Goal: Task Accomplishment & Management: Manage account settings

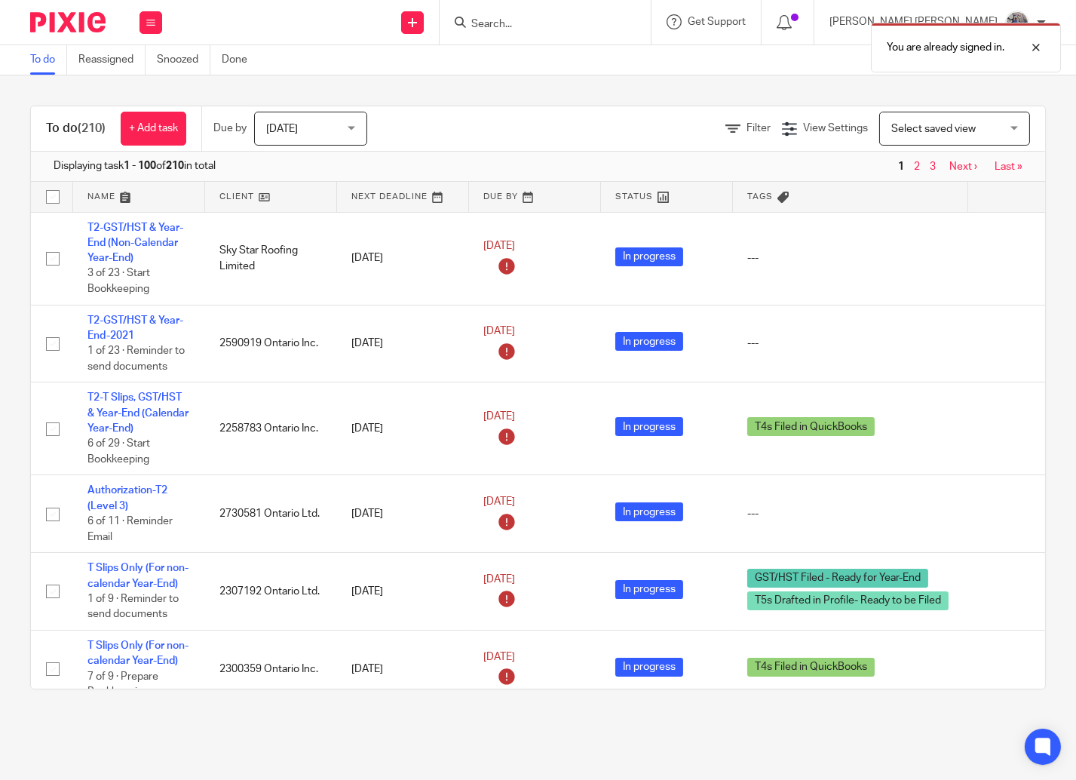
drag, startPoint x: 657, startPoint y: 29, endPoint x: 645, endPoint y: 24, distance: 12.5
click at [656, 29] on div "You are already signed in." at bounding box center [799, 43] width 523 height 57
click at [635, 20] on div "You are already signed in." at bounding box center [799, 43] width 523 height 57
click at [599, 20] on div "You are already signed in." at bounding box center [799, 43] width 523 height 57
click at [575, 21] on div "You are already signed in." at bounding box center [799, 43] width 523 height 57
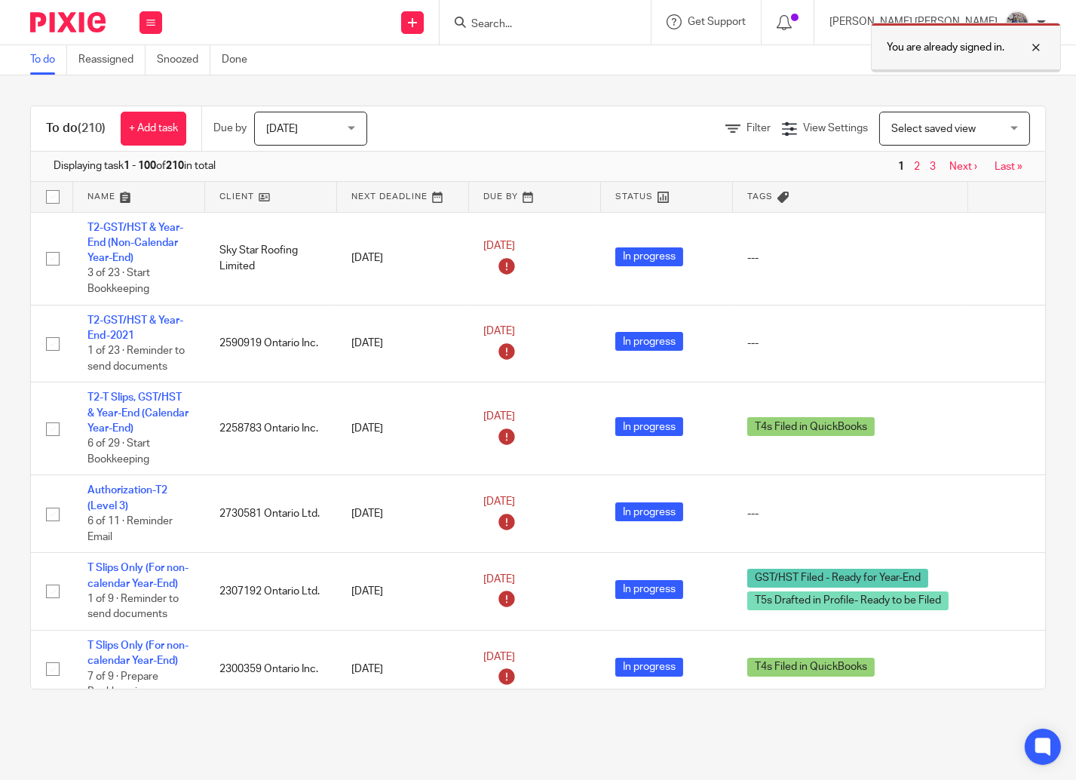
click at [1037, 46] on div at bounding box center [1024, 47] width 41 height 18
click at [572, 20] on input "Search" at bounding box center [538, 25] width 136 height 14
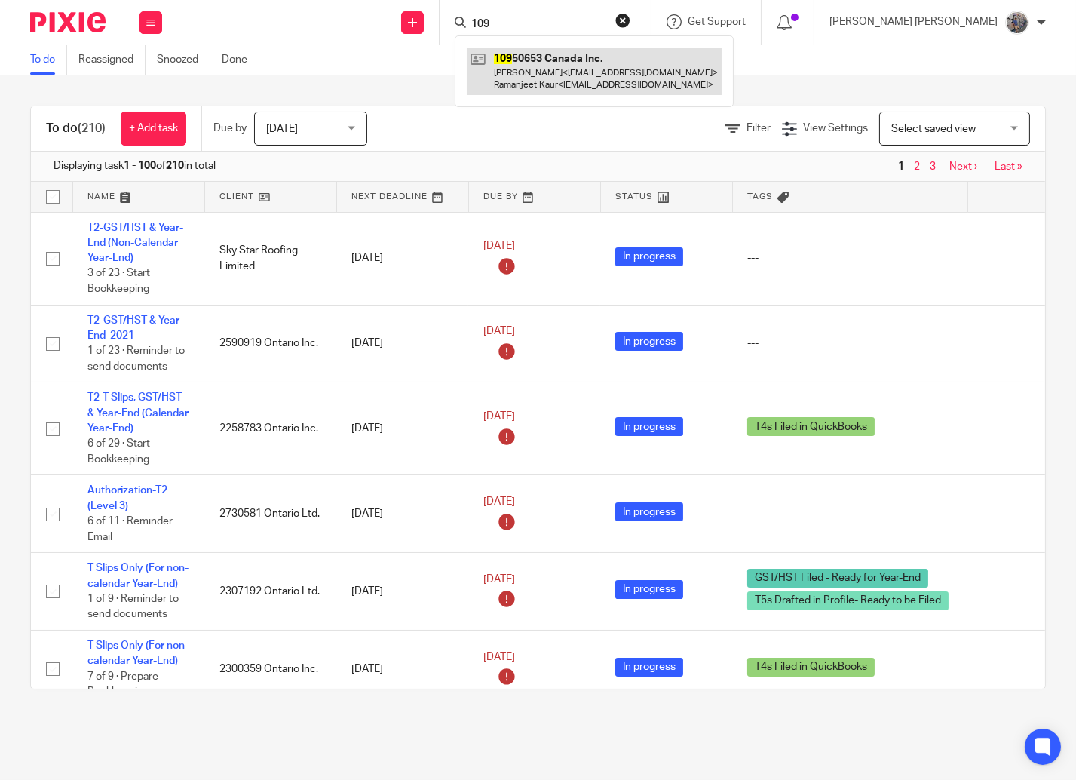
type input "109"
click at [583, 64] on link at bounding box center [594, 70] width 255 height 47
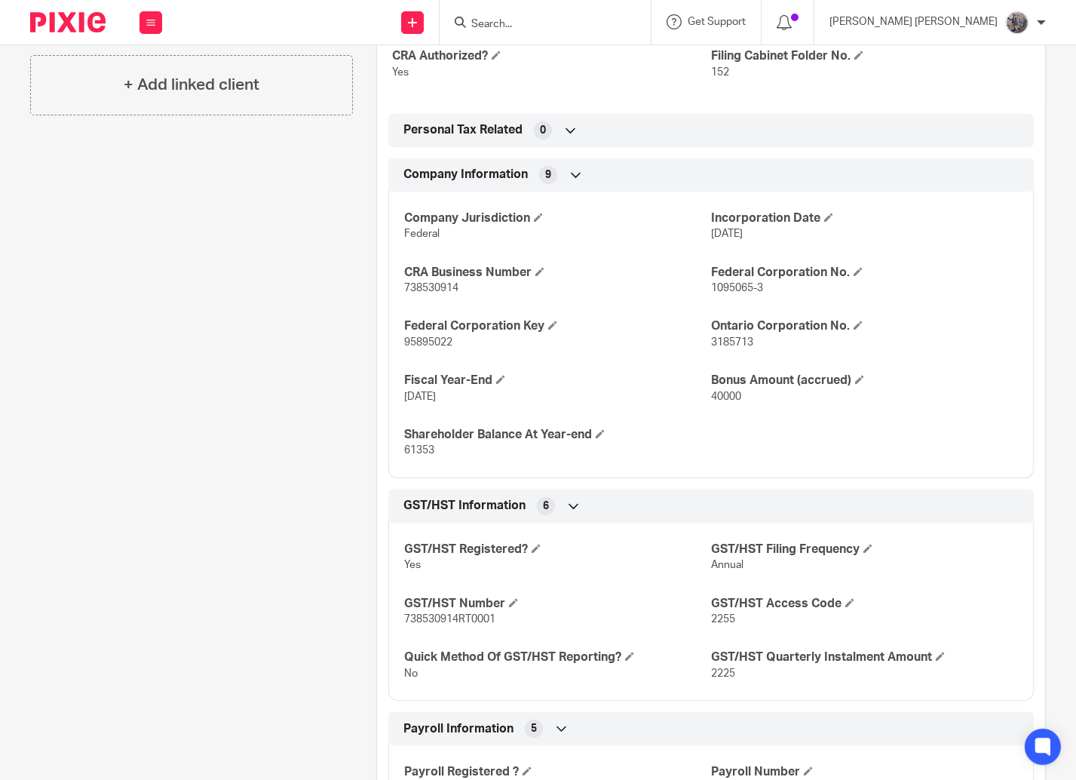
scroll to position [601, 0]
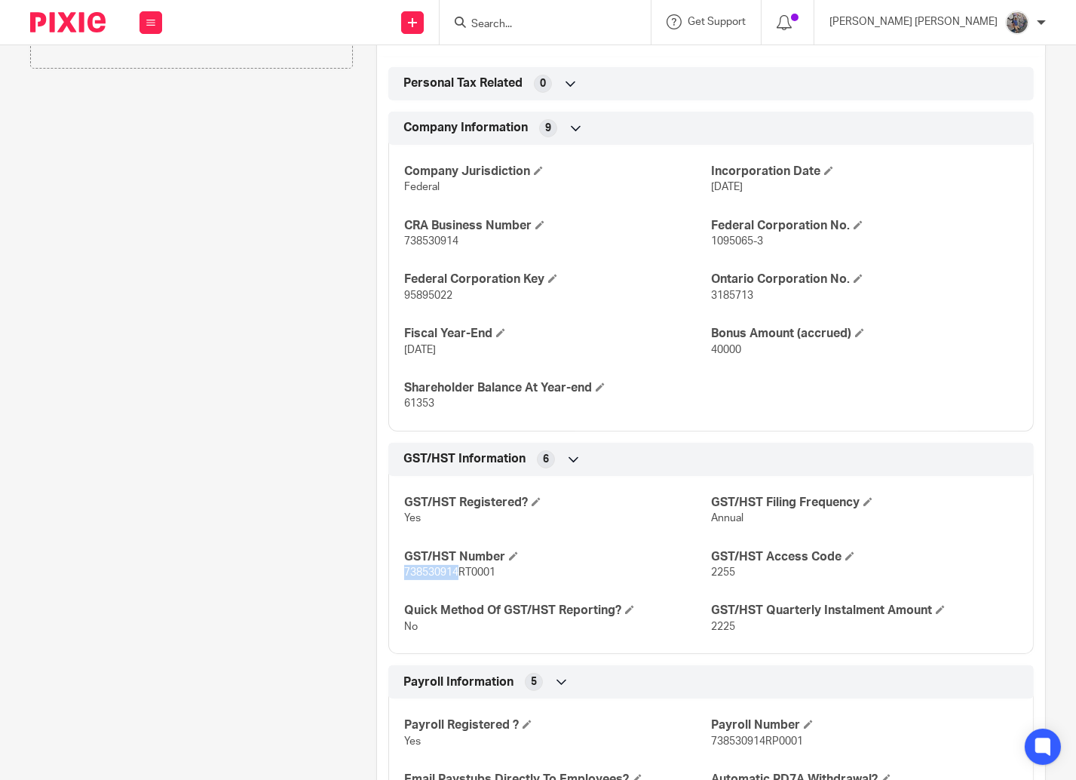
drag, startPoint x: 452, startPoint y: 575, endPoint x: 379, endPoint y: 576, distance: 72.4
click at [388, 576] on div "GST/HST Information 6 GST/HST Registered? Yes GST/HST Filing Frequency Annual G…" at bounding box center [710, 548] width 645 height 211
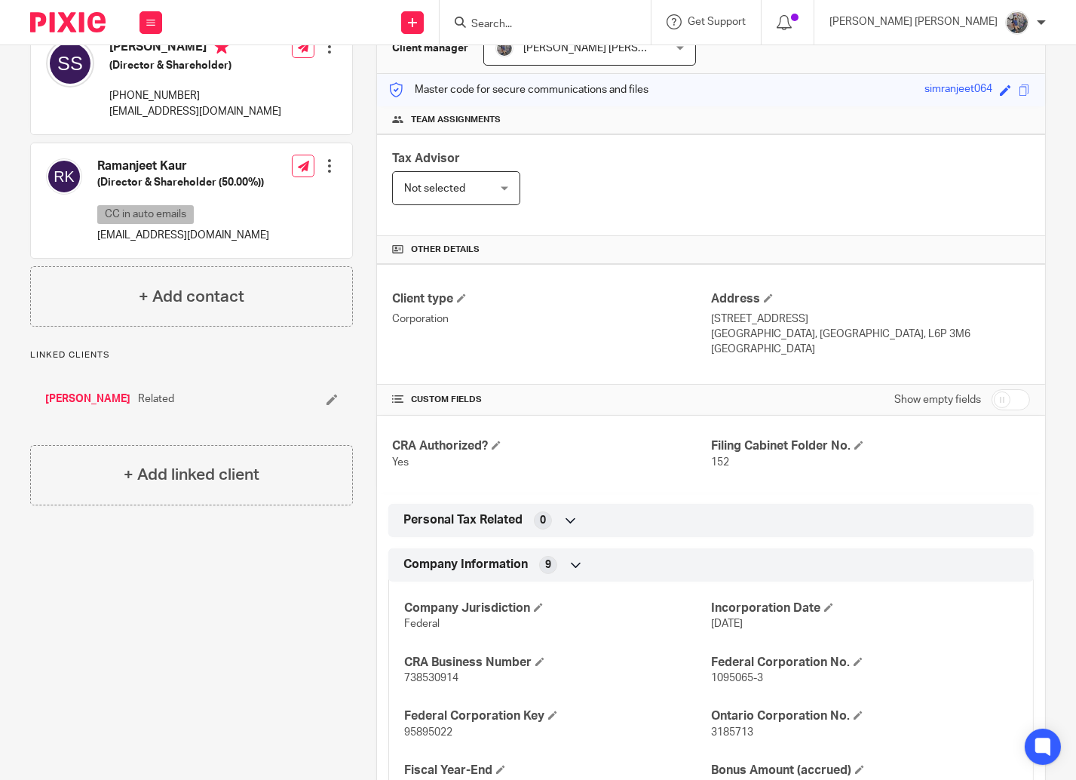
scroll to position [0, 0]
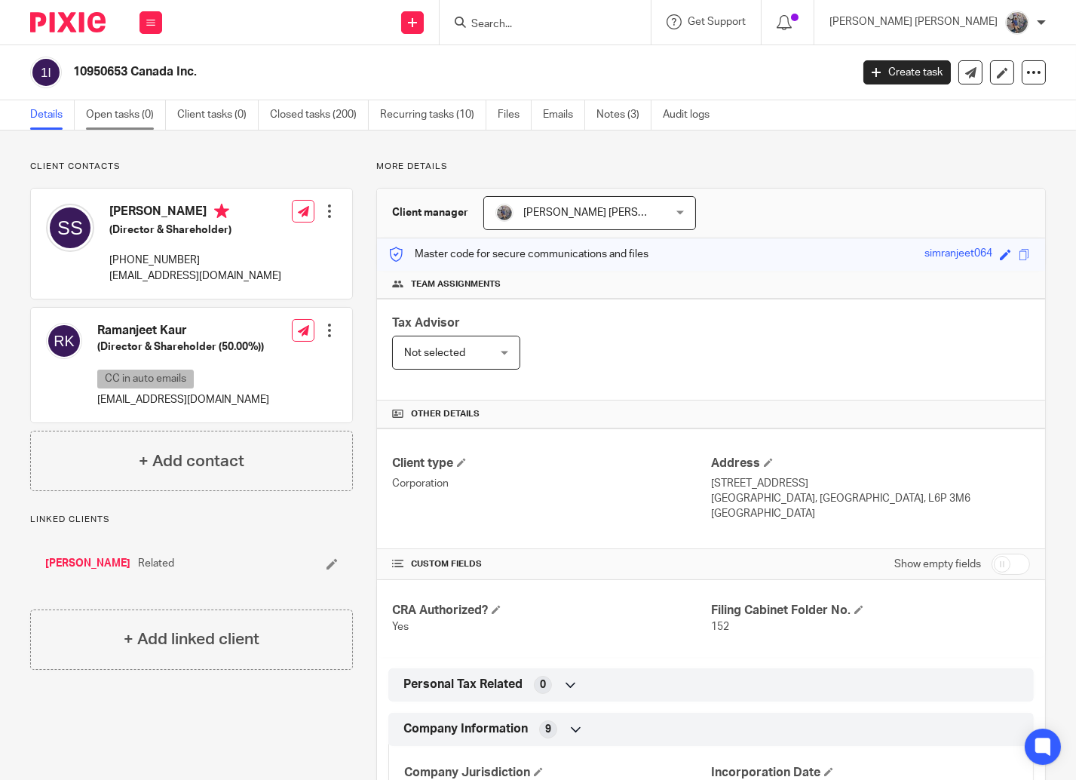
click at [140, 118] on link "Open tasks (0)" at bounding box center [126, 114] width 80 height 29
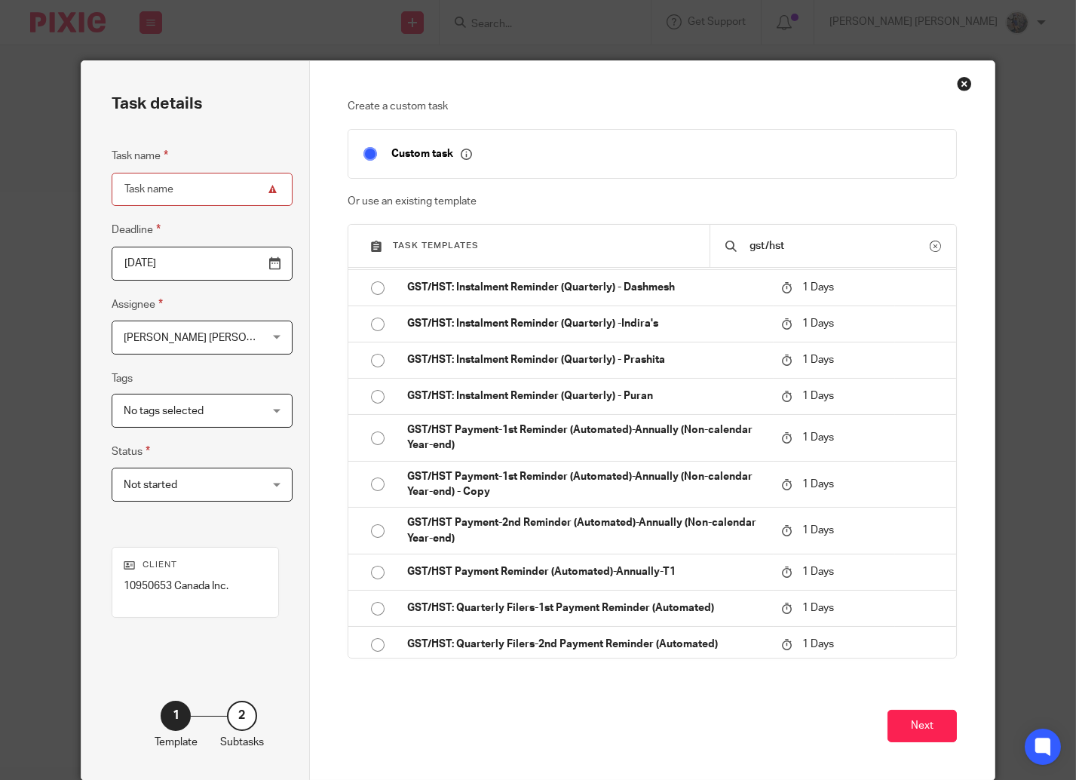
scroll to position [758, 0]
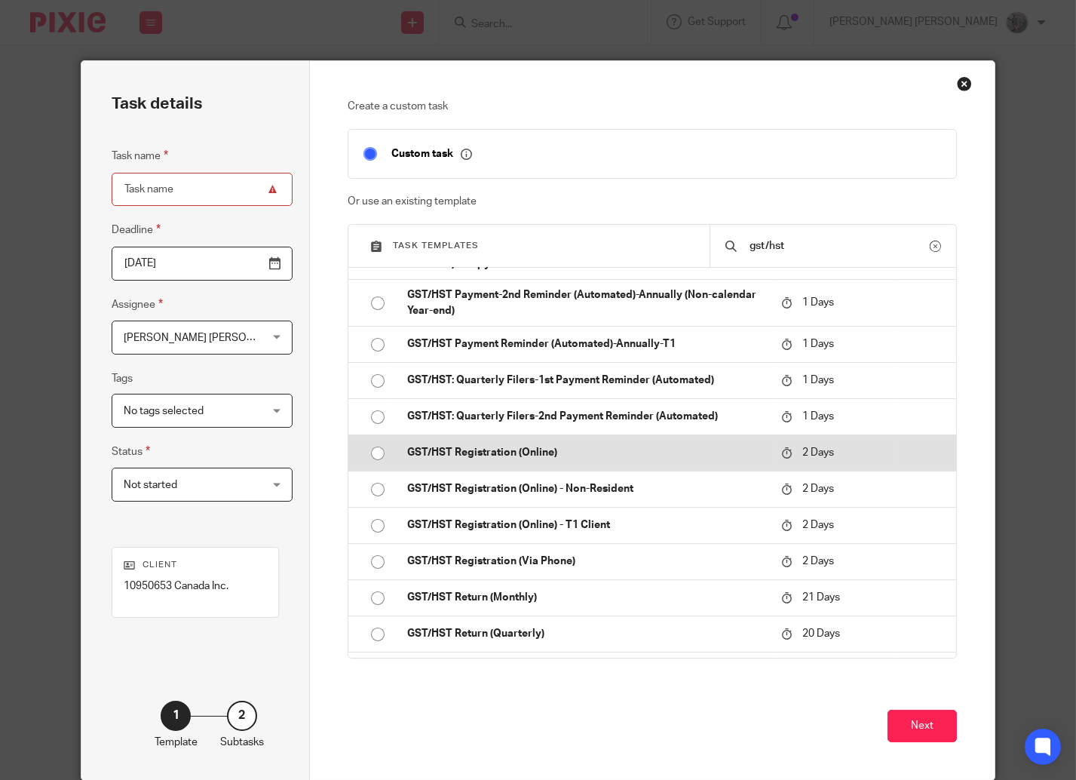
type input "gst/hst"
click at [517, 460] on p "GST/HST Registration (Online)" at bounding box center [586, 452] width 359 height 15
type input "2025-08-22"
type input "GST/HST Registration (Online)"
checkbox input "false"
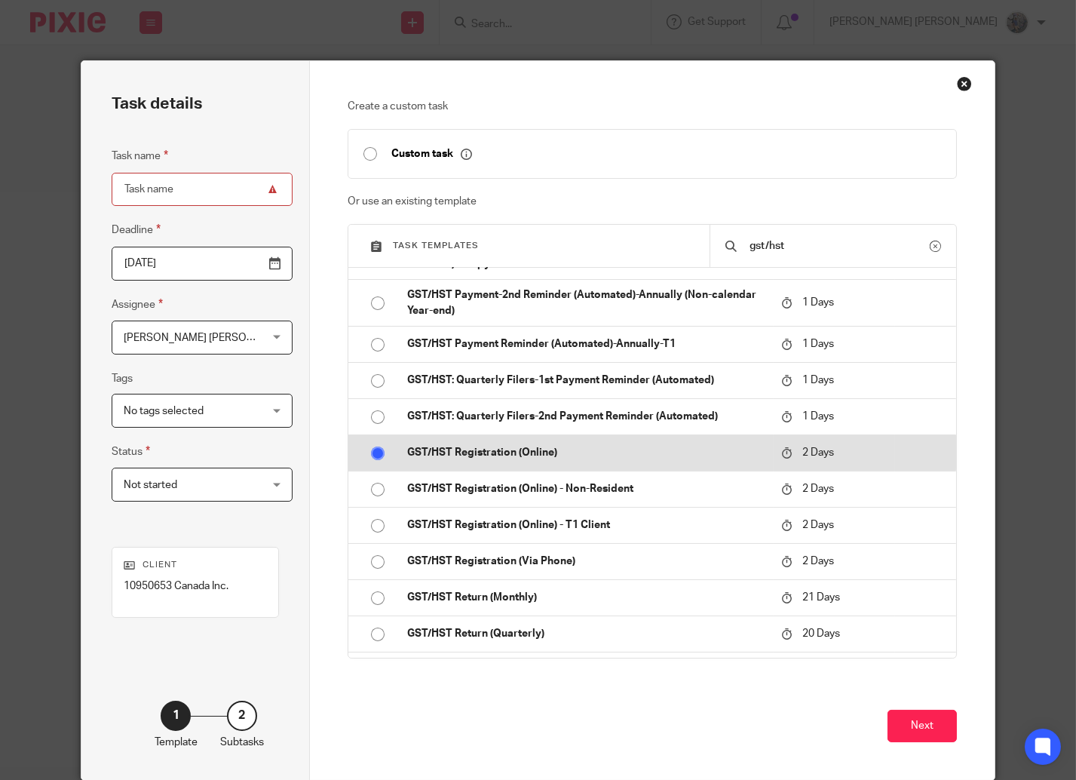
radio input "true"
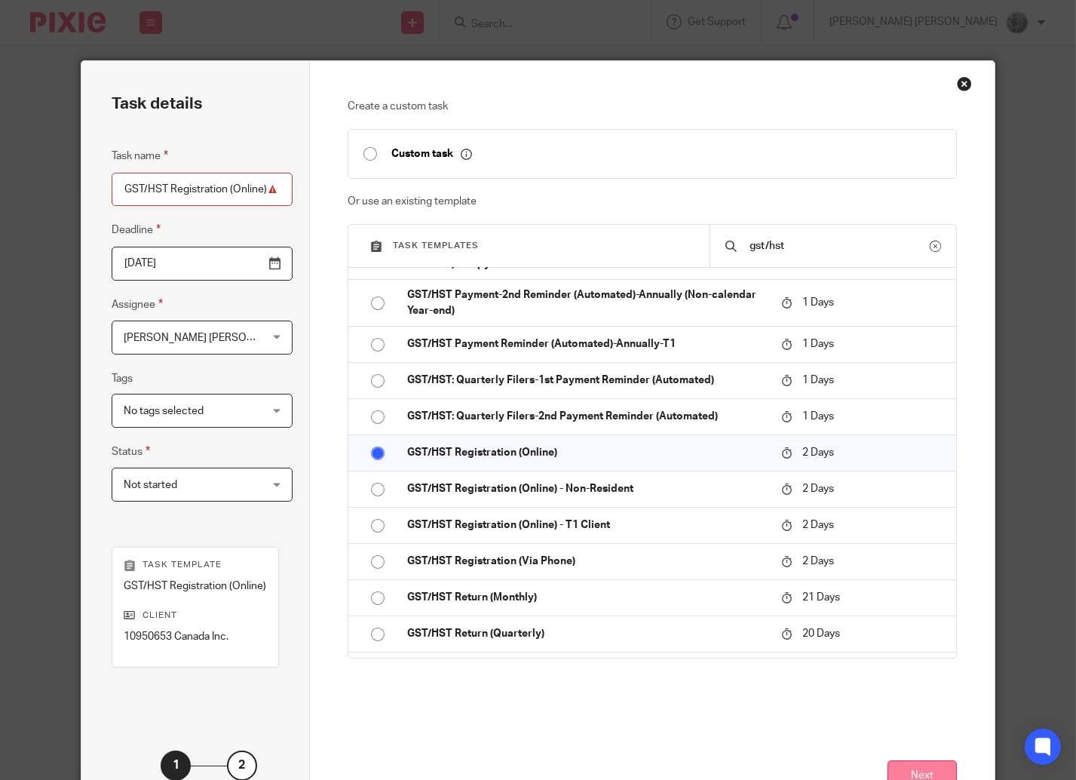
click at [921, 770] on button "Next" at bounding box center [921, 776] width 69 height 32
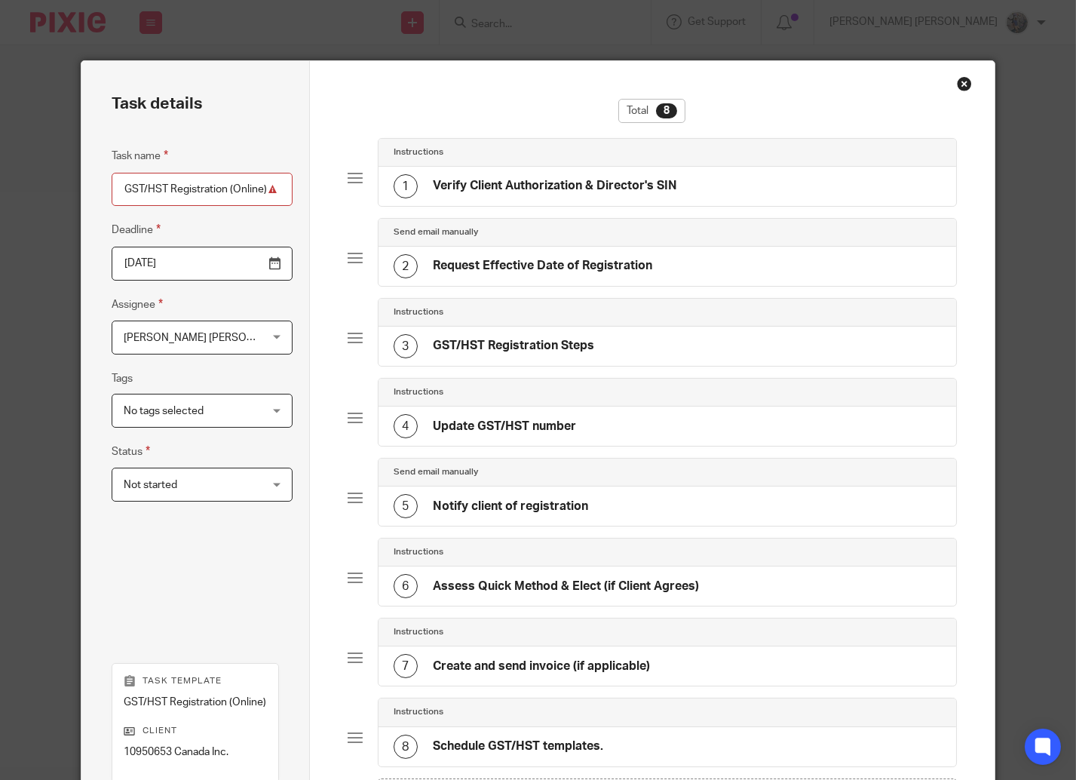
scroll to position [228, 0]
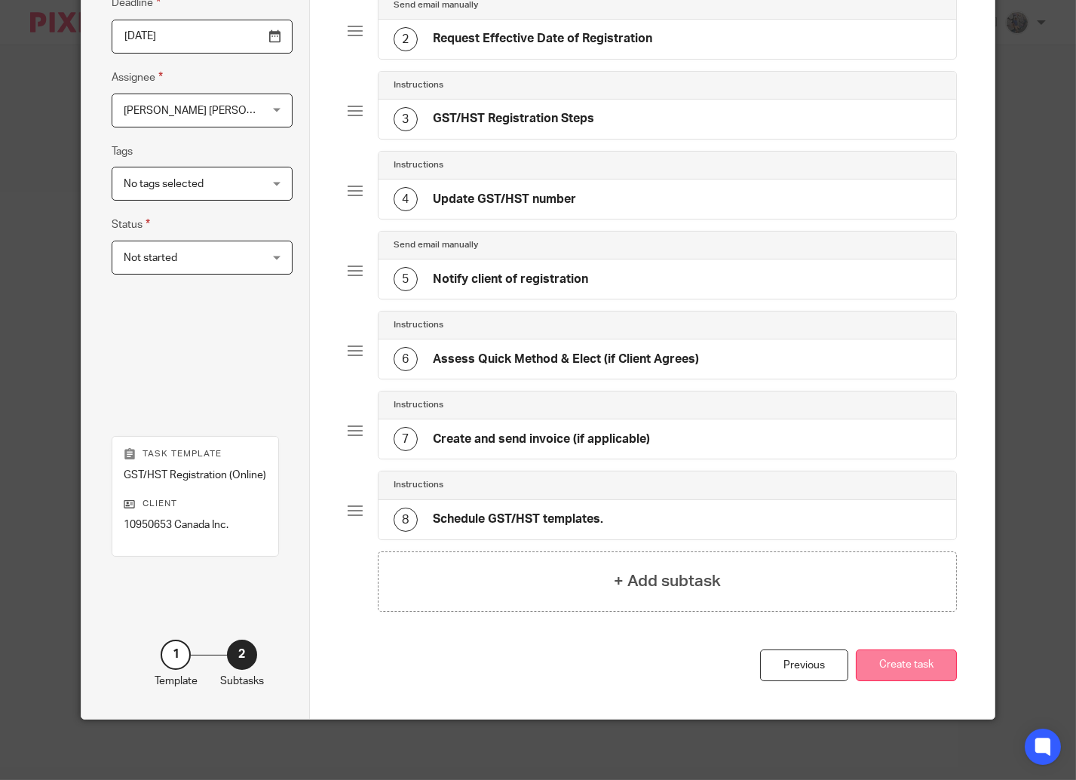
click at [888, 654] on button "Create task" at bounding box center [906, 665] width 101 height 32
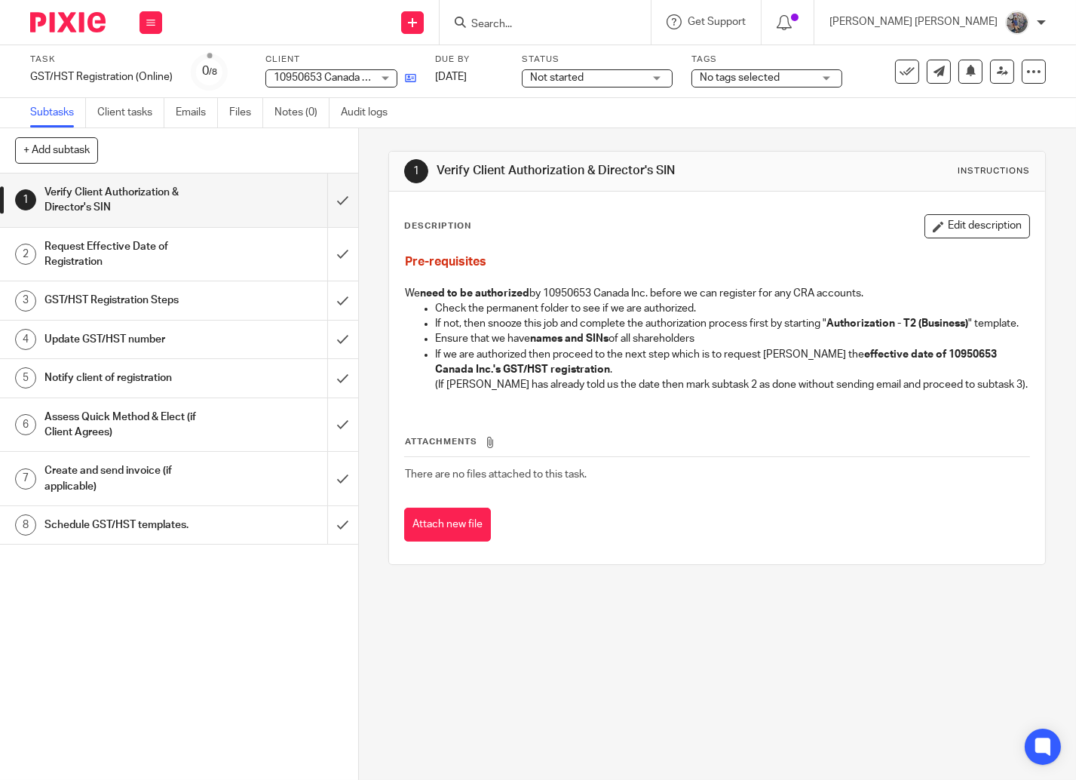
click at [403, 77] on link at bounding box center [406, 77] width 19 height 15
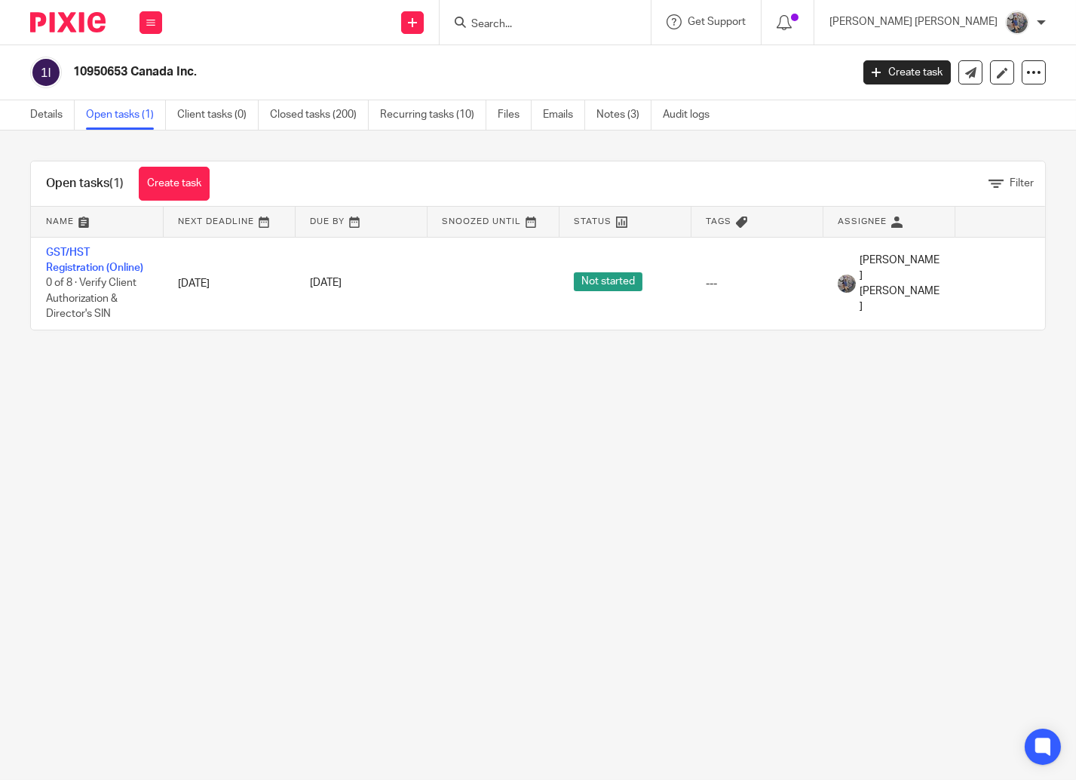
scroll to position [0, 70]
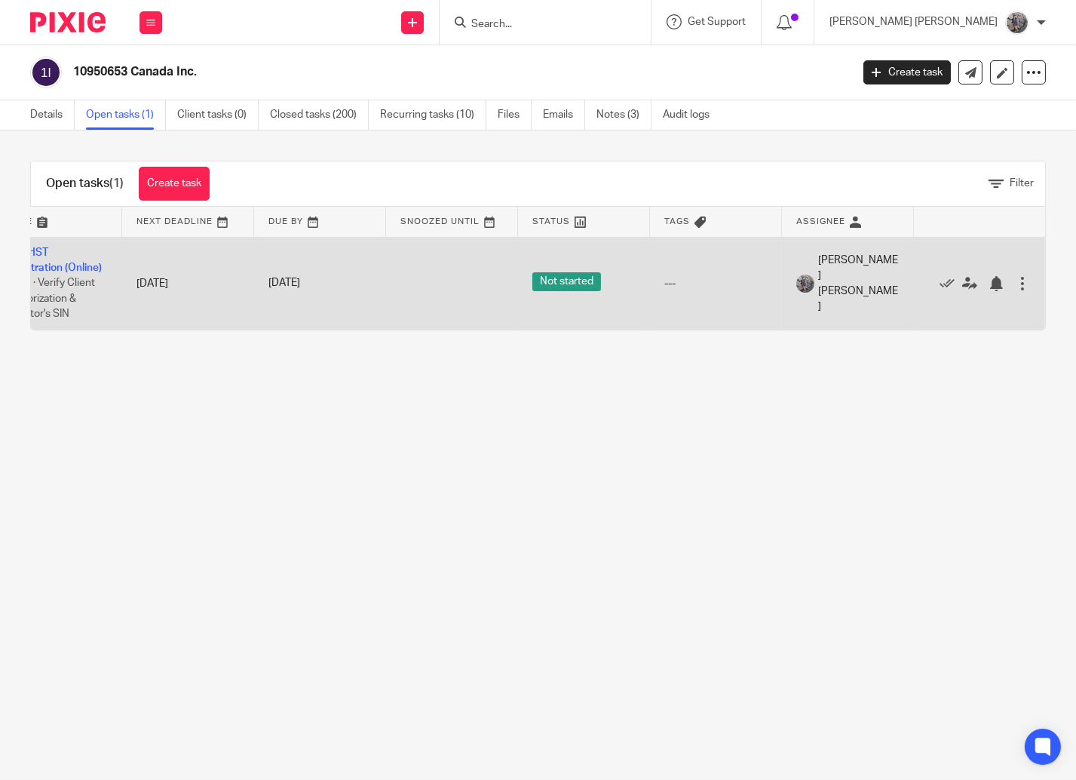
click at [1015, 287] on div at bounding box center [1022, 283] width 15 height 15
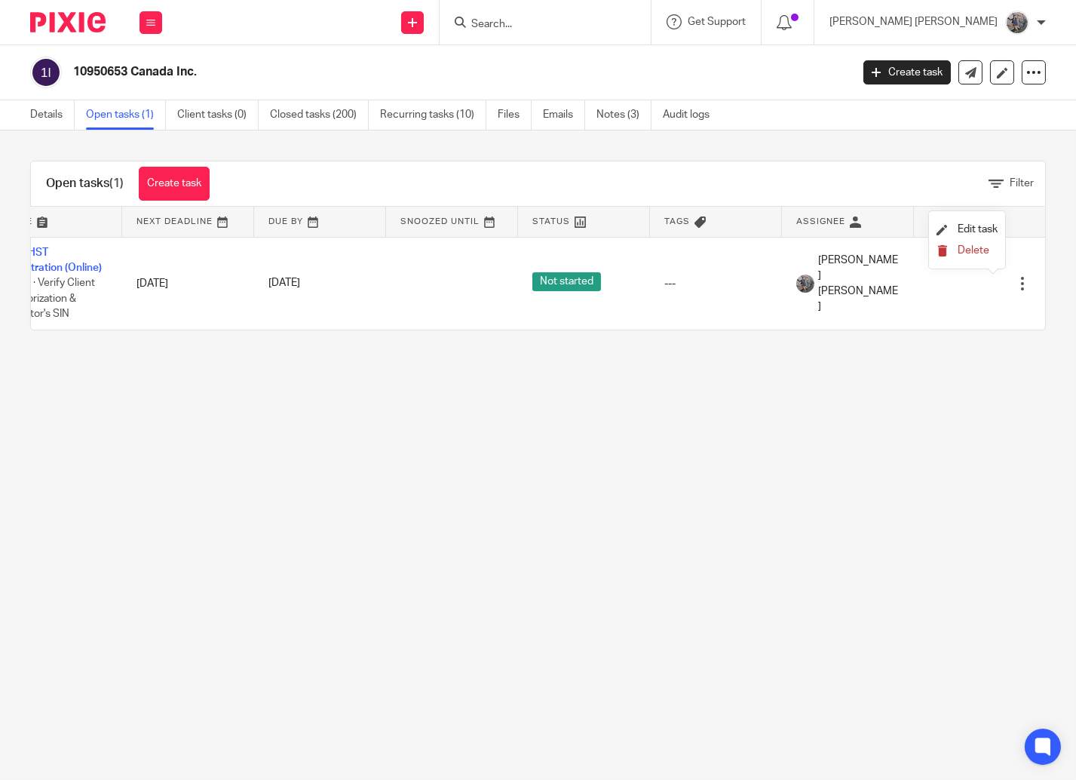
click at [981, 253] on span "Delete" at bounding box center [973, 250] width 32 height 11
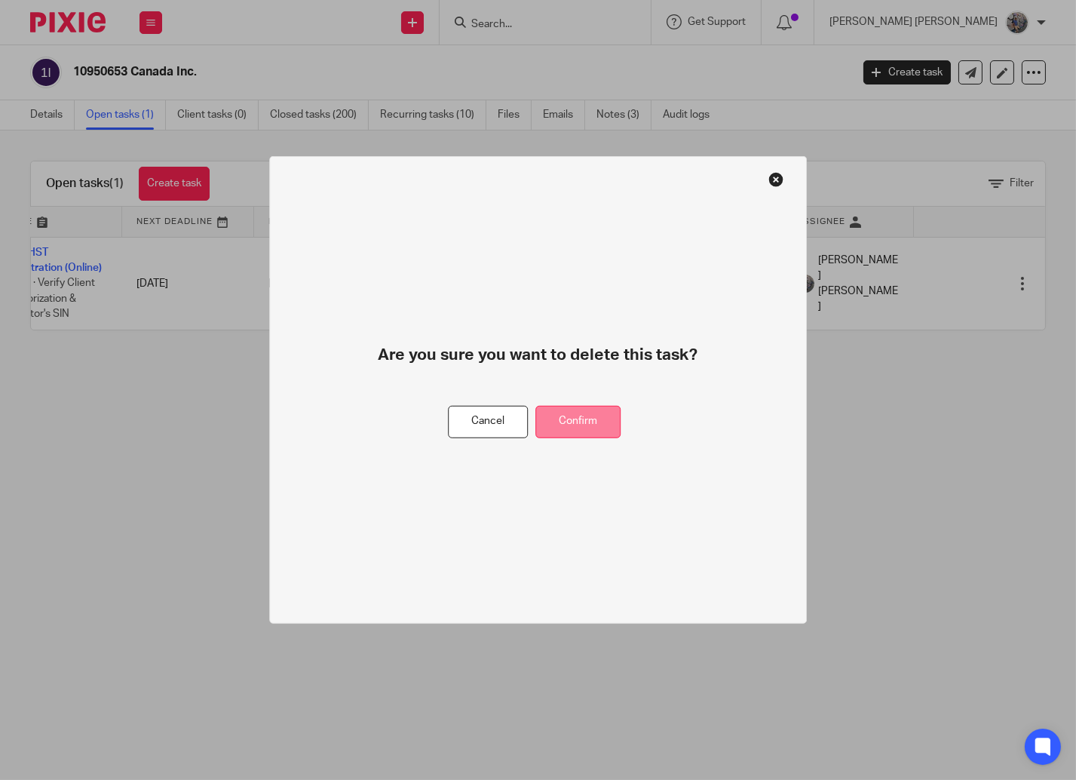
click at [584, 417] on button "Confirm" at bounding box center [577, 422] width 85 height 32
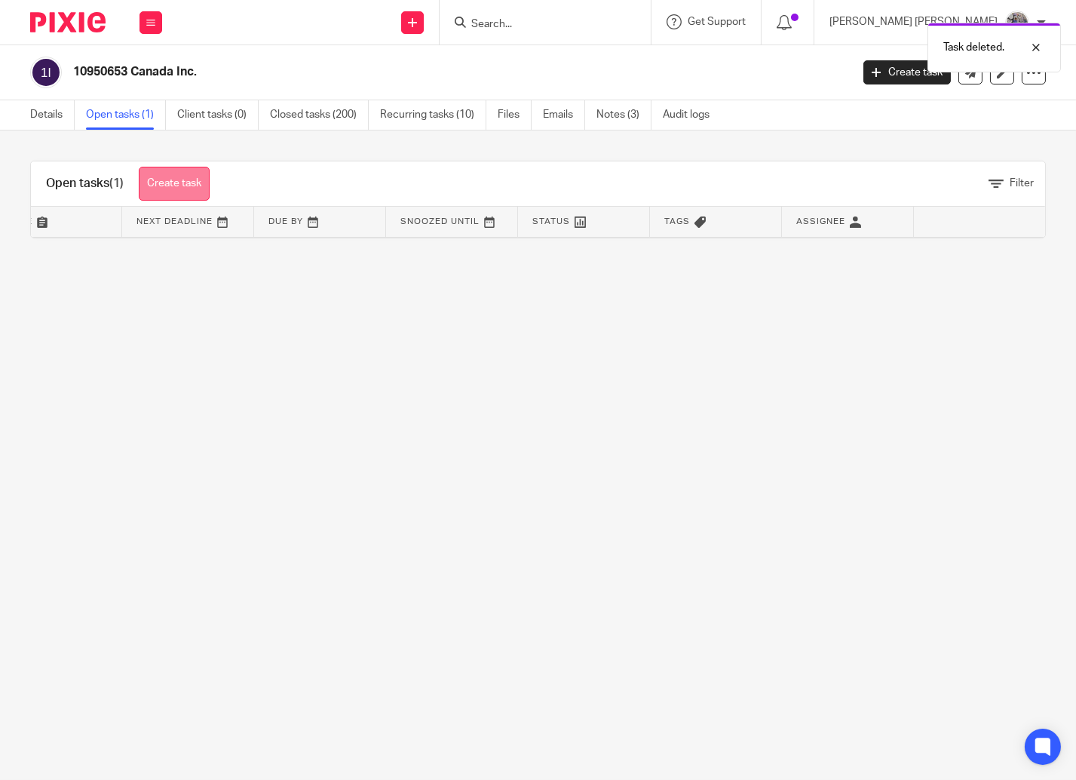
click at [175, 186] on link "Create task" at bounding box center [174, 184] width 71 height 34
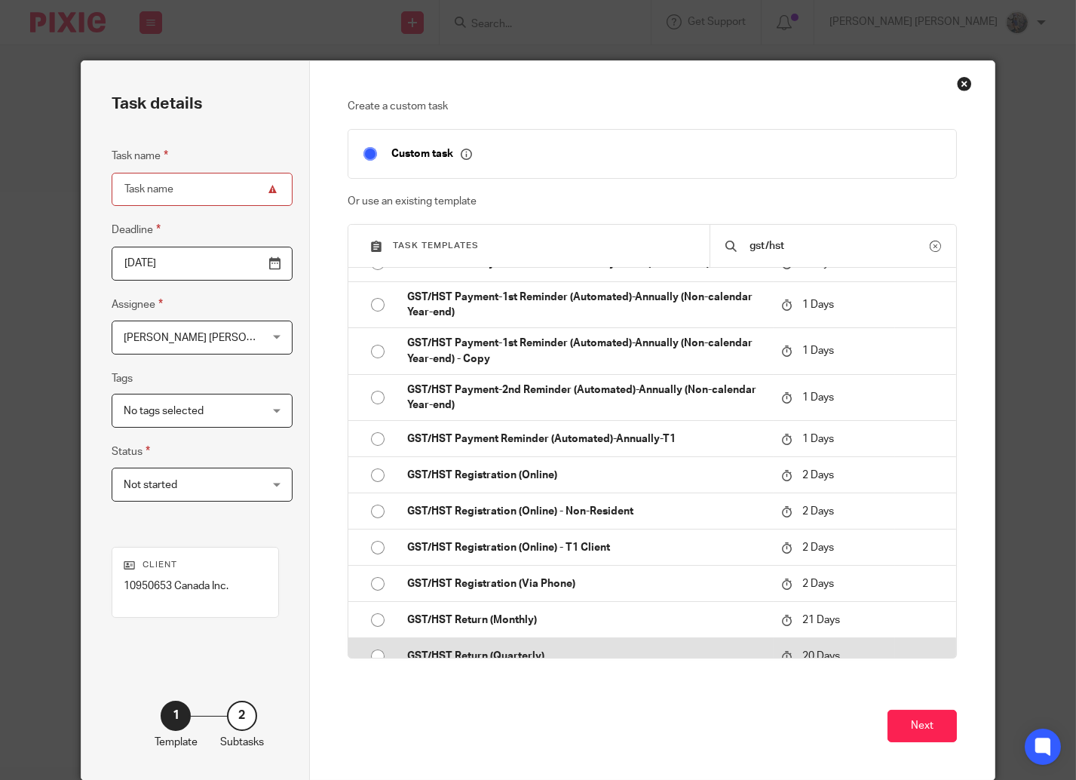
scroll to position [227, 0]
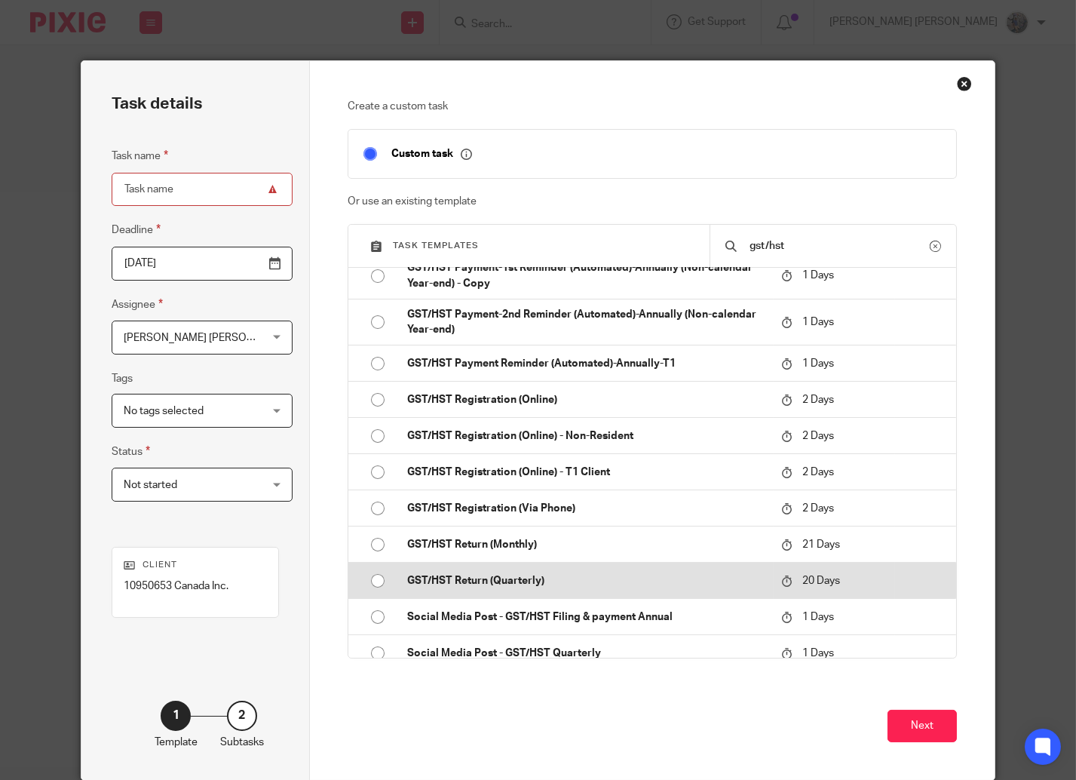
type input "gst/hst"
click at [562, 592] on td "GST/HST Return (Quarterly)" at bounding box center [582, 580] width 381 height 36
type input "[DATE]"
type input "GST/HST Return (Quarterly) - [DATE] - [DATE]"
checkbox input "false"
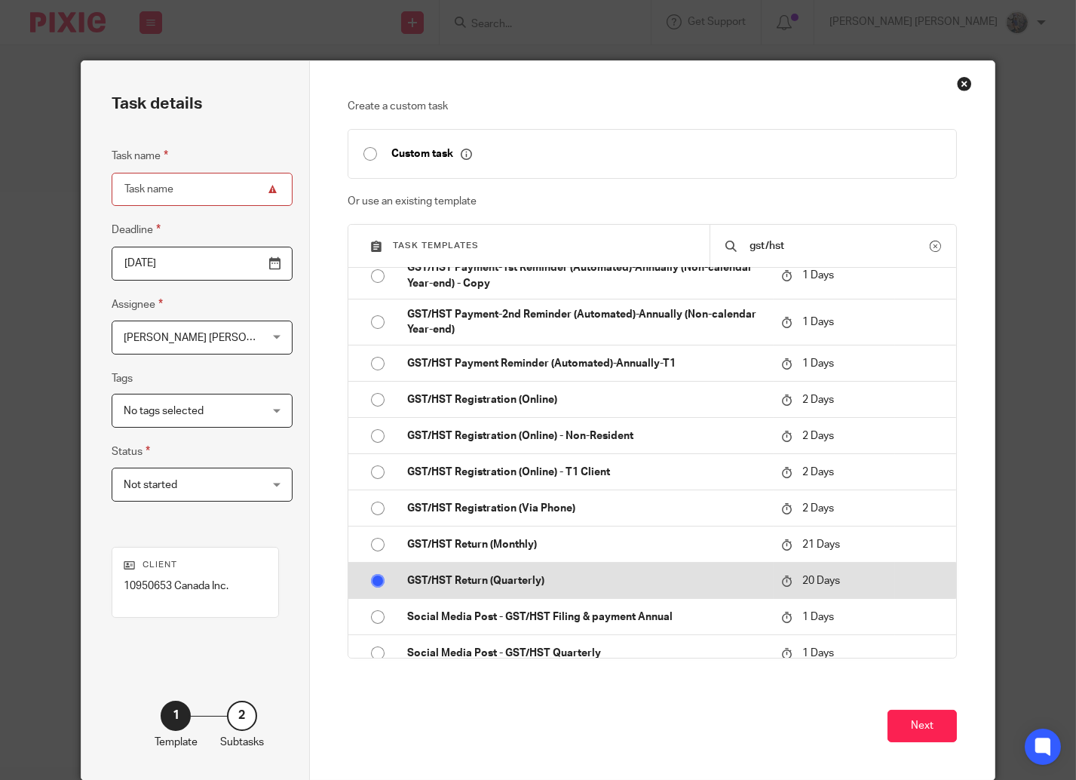
radio input "true"
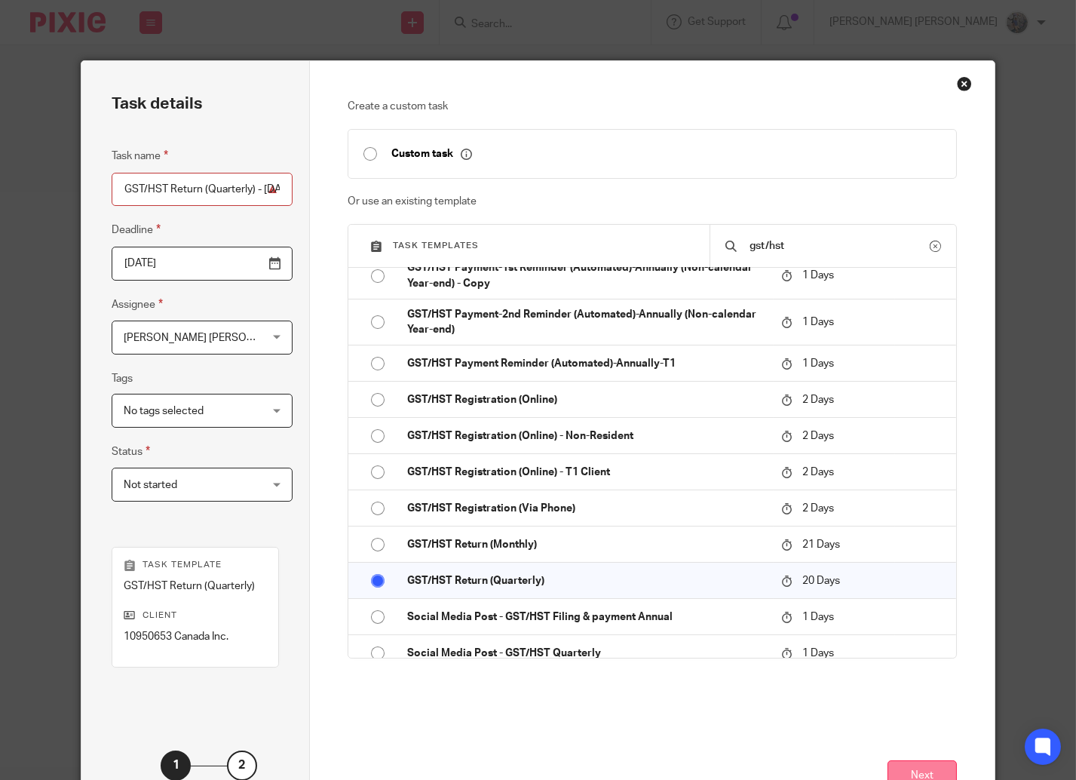
click at [917, 762] on button "Next" at bounding box center [921, 776] width 69 height 32
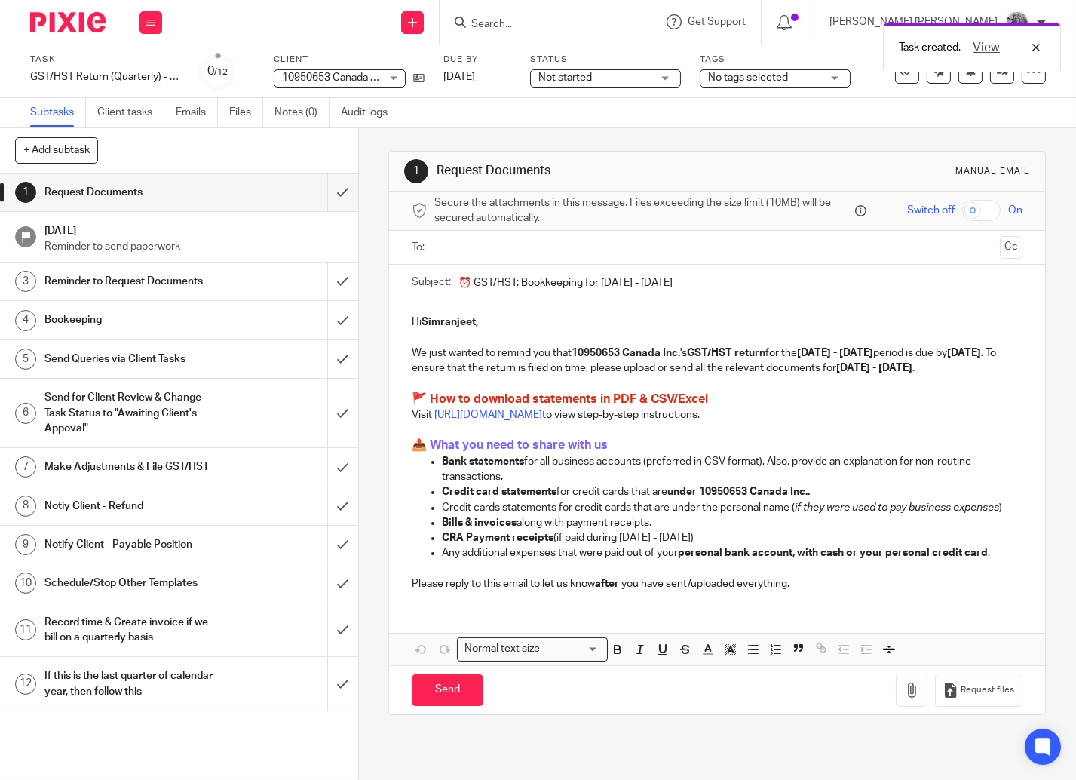
click at [173, 511] on h1 "Notiy Client - Refund" at bounding box center [133, 506] width 179 height 23
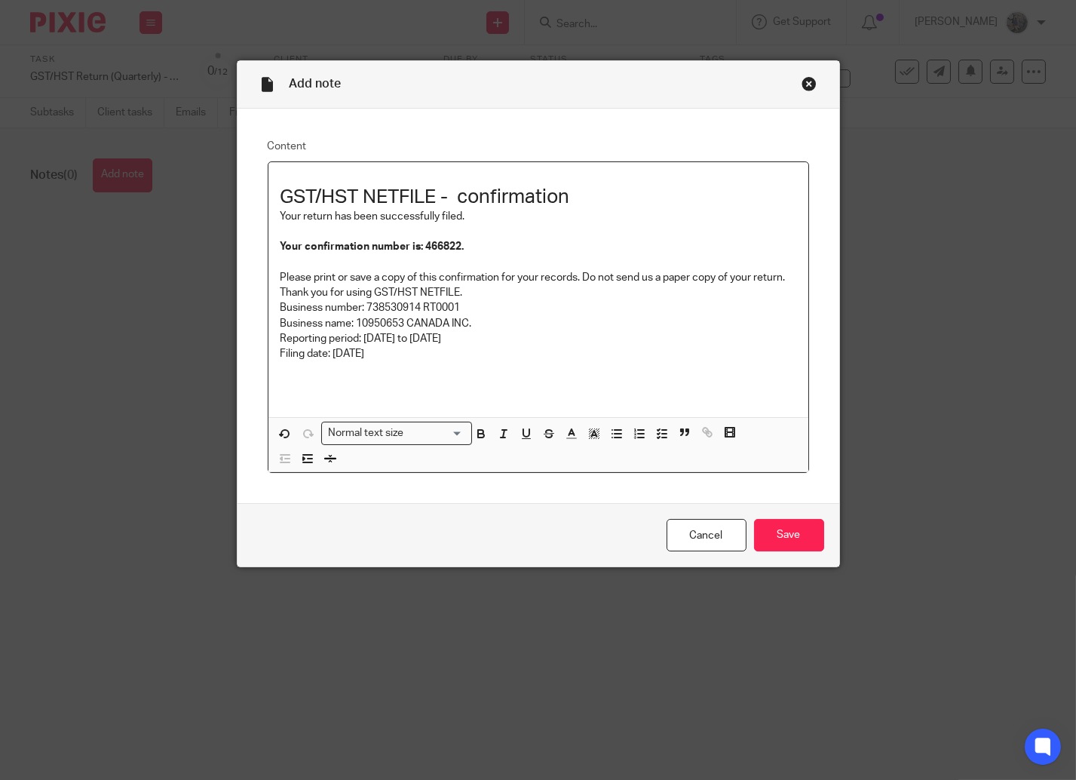
click at [746, 511] on div "Cancel Save" at bounding box center [538, 534] width 602 height 63
click at [777, 524] on input "Save" at bounding box center [789, 535] width 70 height 32
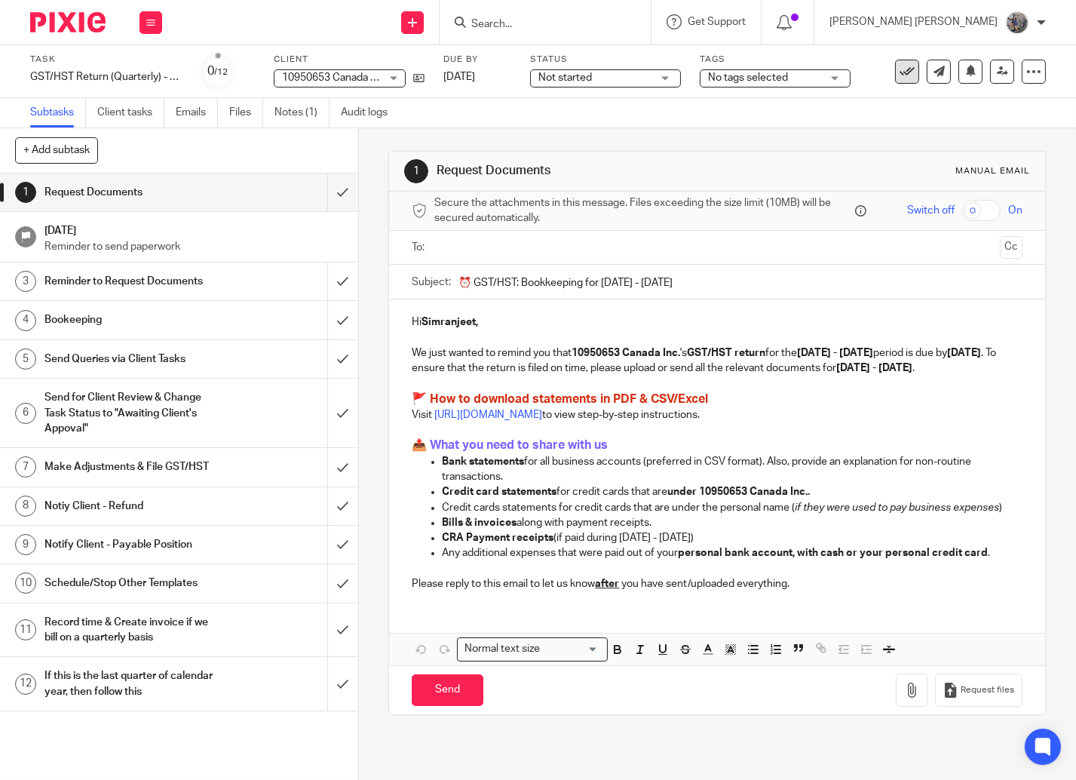
click at [899, 71] on icon at bounding box center [906, 71] width 15 height 15
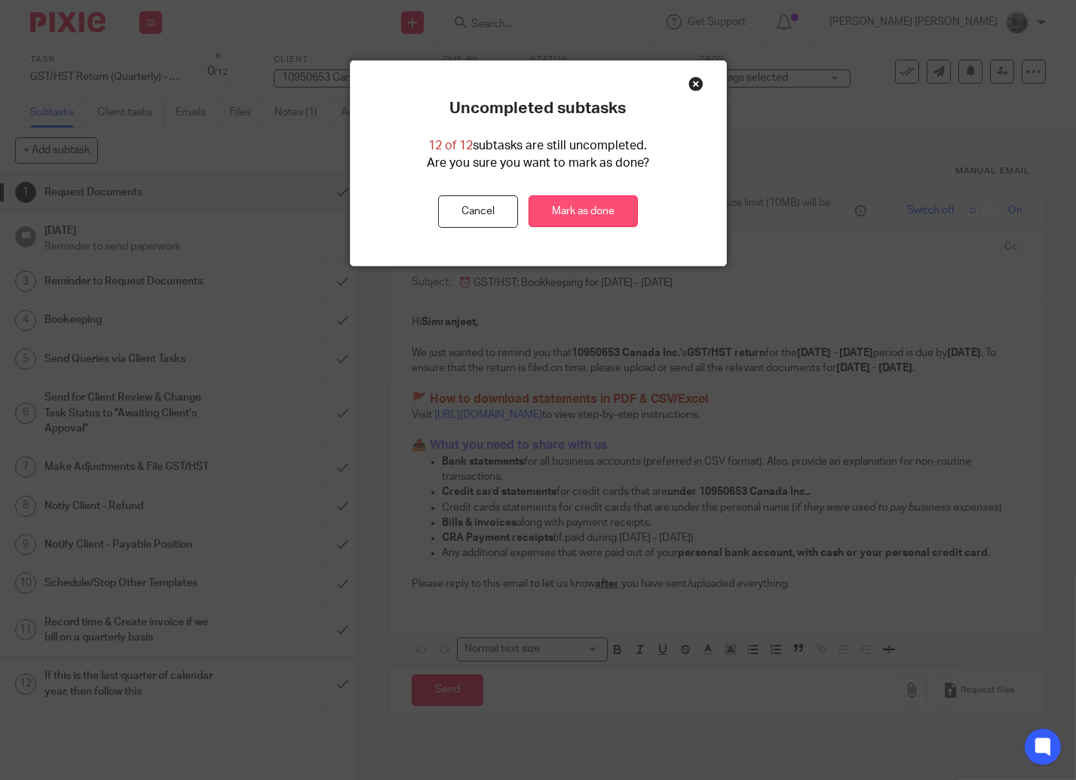
click at [568, 210] on link "Mark as done" at bounding box center [582, 211] width 109 height 32
